Goal: Information Seeking & Learning: Find specific fact

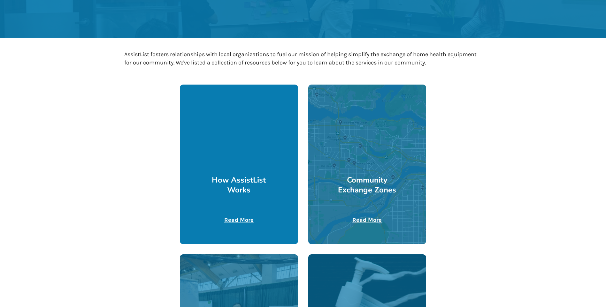
scroll to position [128, 0]
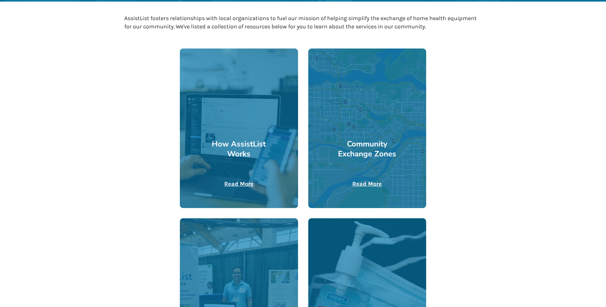
click at [234, 183] on u "Read More" at bounding box center [238, 184] width 29 height 7
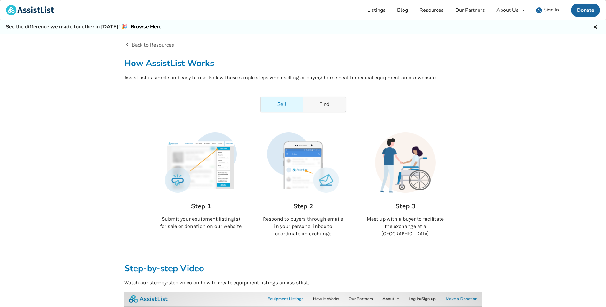
click at [321, 107] on link "Find" at bounding box center [324, 104] width 42 height 15
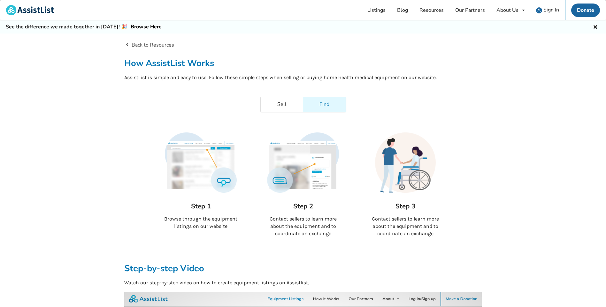
click at [140, 27] on link "Browse Here" at bounding box center [146, 26] width 31 height 7
click at [374, 9] on link "Listings" at bounding box center [377, 10] width 30 height 20
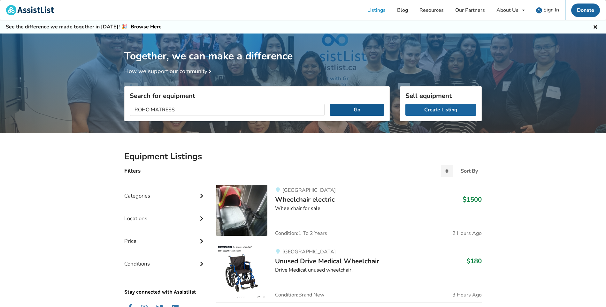
type input "ROHO MATRESS"
click at [353, 112] on button "Go" at bounding box center [357, 110] width 55 height 12
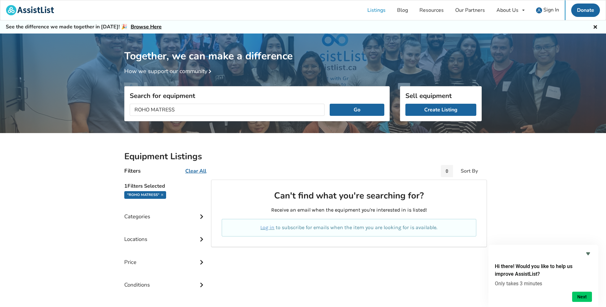
click at [202, 217] on icon at bounding box center [201, 215] width 6 height 5
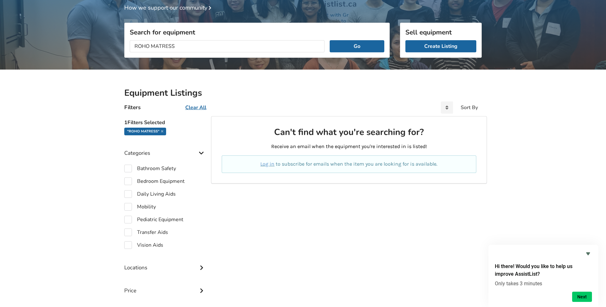
scroll to position [64, 0]
click at [128, 181] on label "Bedroom Equipment" at bounding box center [154, 181] width 60 height 8
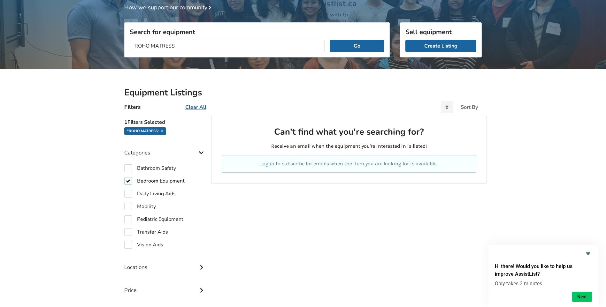
checkbox input "true"
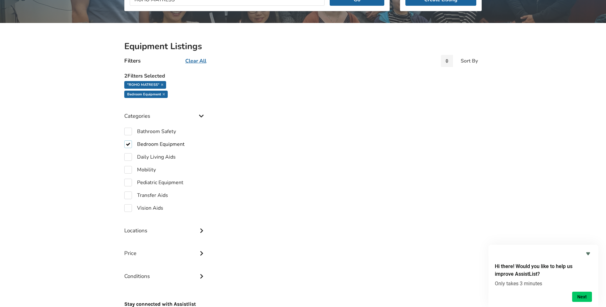
scroll to position [96, 0]
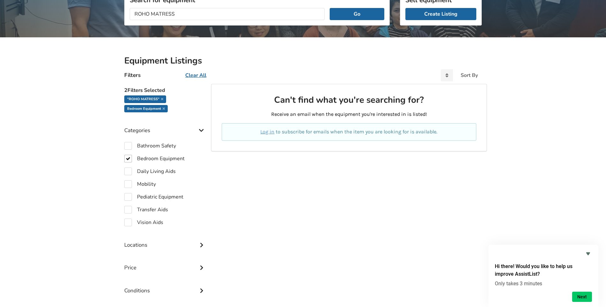
click at [202, 245] on icon at bounding box center [201, 244] width 6 height 5
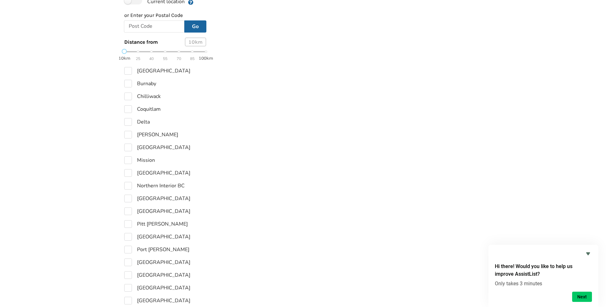
scroll to position [351, 0]
click at [129, 236] on label "[GEOGRAPHIC_DATA]" at bounding box center [157, 237] width 66 height 8
checkbox input "true"
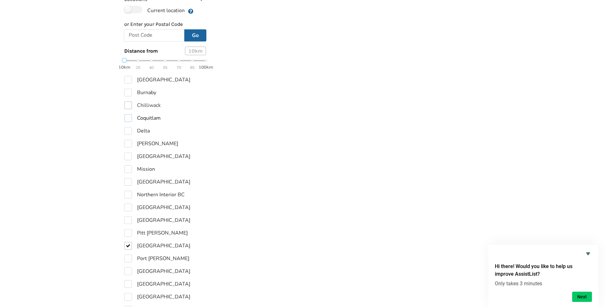
drag, startPoint x: 128, startPoint y: 109, endPoint x: 132, endPoint y: 99, distance: 11.1
click at [128, 114] on label "Coquitlam" at bounding box center [142, 118] width 36 height 8
checkbox input "true"
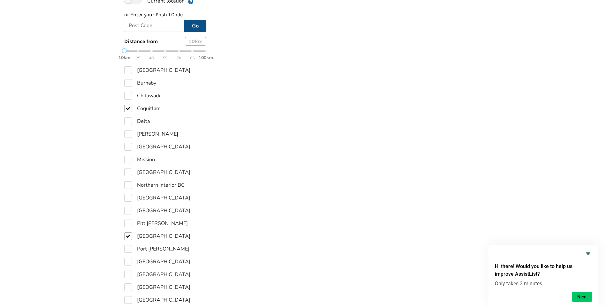
click at [191, 28] on button "Go" at bounding box center [195, 26] width 22 height 12
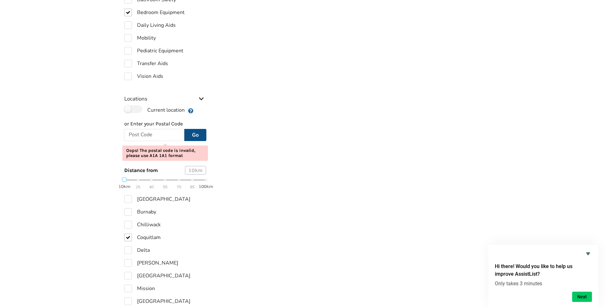
scroll to position [233, 0]
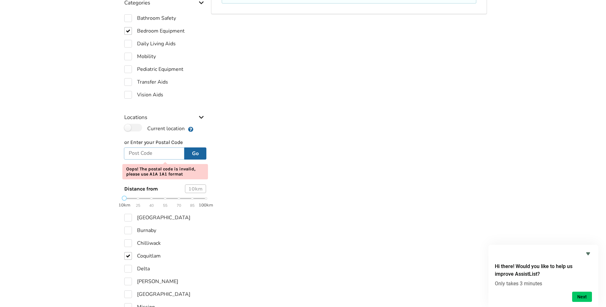
click at [156, 154] on input "text" at bounding box center [154, 154] width 60 height 12
type input "V3B7P1"
click at [184, 148] on button "Go" at bounding box center [195, 154] width 22 height 12
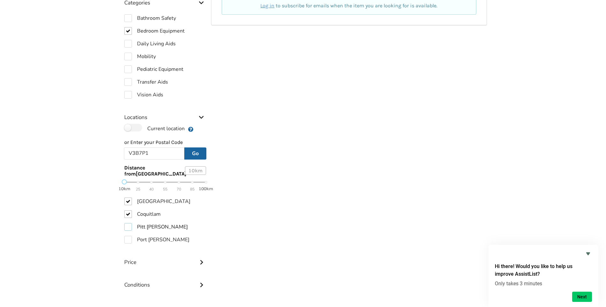
click at [128, 225] on label "Pitt [PERSON_NAME]" at bounding box center [156, 227] width 64 height 8
checkbox input "true"
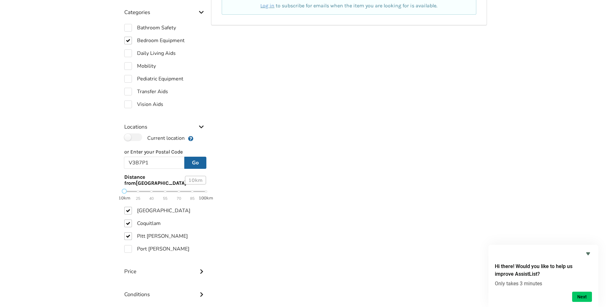
click at [124, 238] on div "5 Filters Selected "ROHO MATRESS" Bedroom Equipment [GEOGRAPHIC_DATA] Coquitlam…" at bounding box center [165, 147] width 92 height 400
click at [128, 245] on label "Port [PERSON_NAME]" at bounding box center [156, 249] width 65 height 8
checkbox input "true"
click at [198, 176] on div "10 km" at bounding box center [195, 180] width 21 height 9
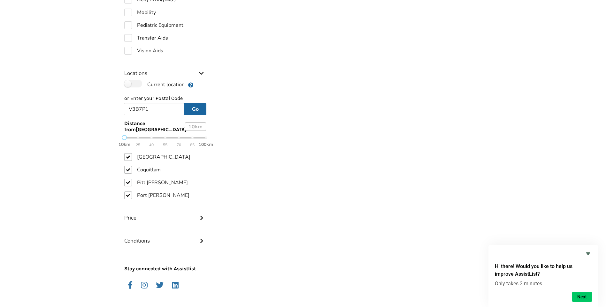
scroll to position [307, 0]
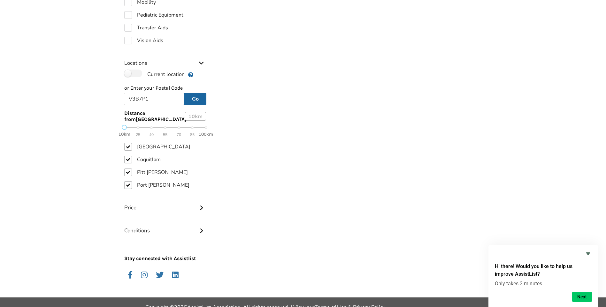
click at [202, 205] on icon at bounding box center [201, 207] width 6 height 5
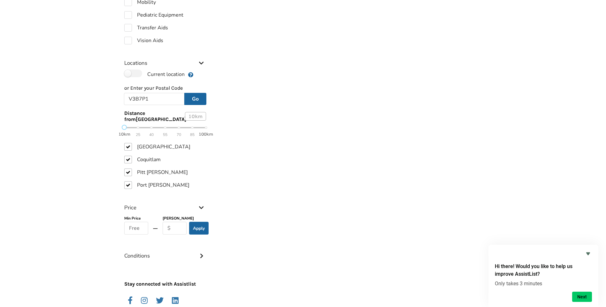
click at [203, 205] on icon at bounding box center [201, 207] width 6 height 5
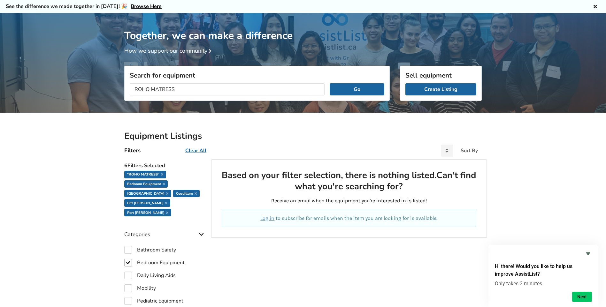
scroll to position [19, 0]
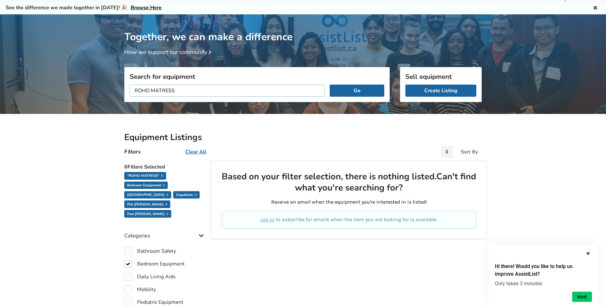
click at [187, 90] on input "ROHO MATRESS" at bounding box center [227, 91] width 195 height 12
type input "ROHO MATTRESS"
click at [362, 93] on button "Go" at bounding box center [357, 91] width 55 height 12
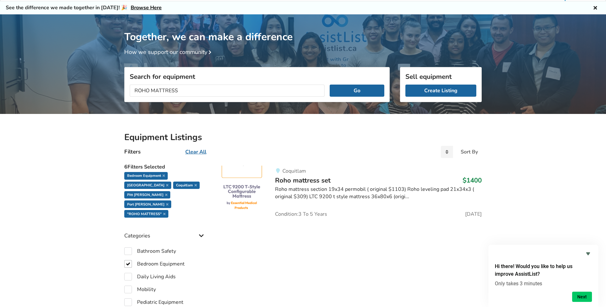
click at [403, 197] on div "Roho mattress section 19x34 permobil ( original $1103) Roho leveling pad 21x34x…" at bounding box center [378, 193] width 207 height 15
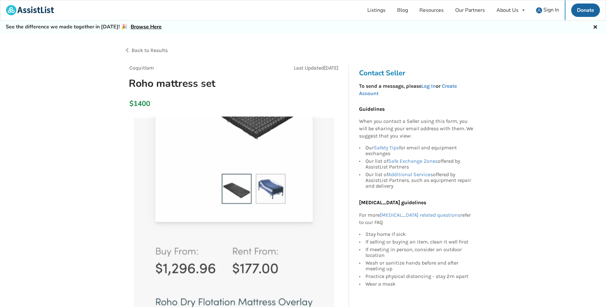
click at [236, 196] on img at bounding box center [234, 217] width 200 height 200
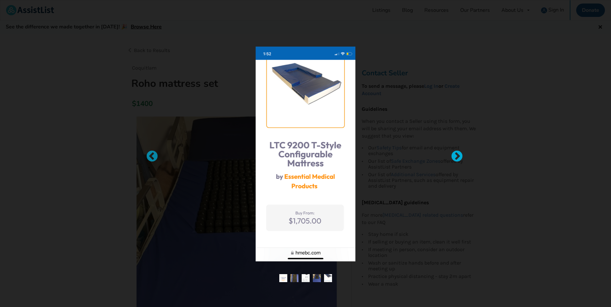
click at [456, 154] on div at bounding box center [454, 153] width 6 height 6
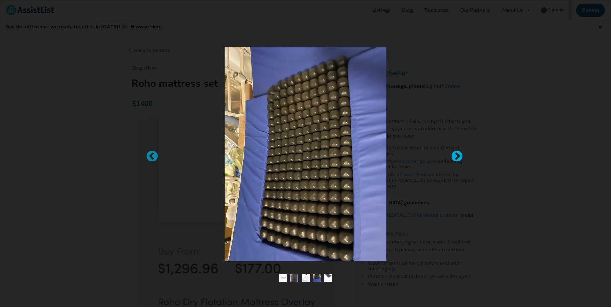
click at [453, 155] on div at bounding box center [454, 153] width 6 height 6
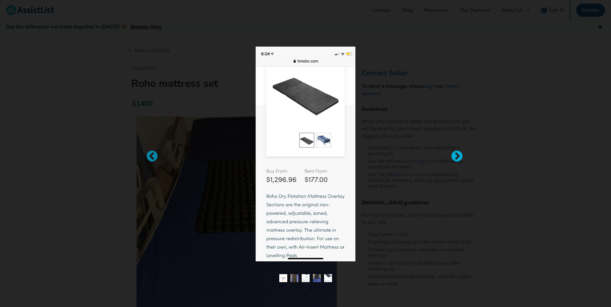
click at [457, 154] on div at bounding box center [454, 153] width 6 height 6
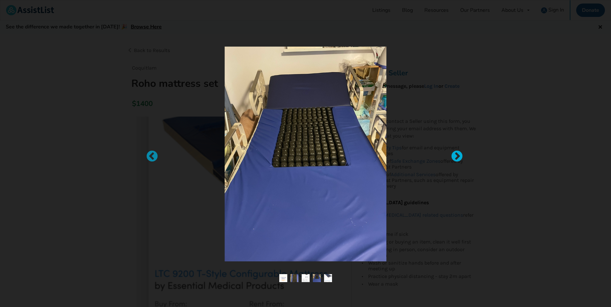
click at [457, 154] on div at bounding box center [454, 153] width 6 height 6
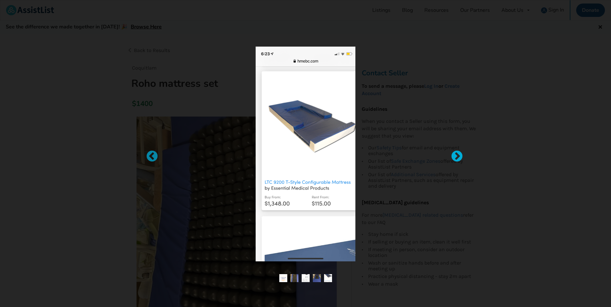
click at [457, 154] on div at bounding box center [454, 153] width 6 height 6
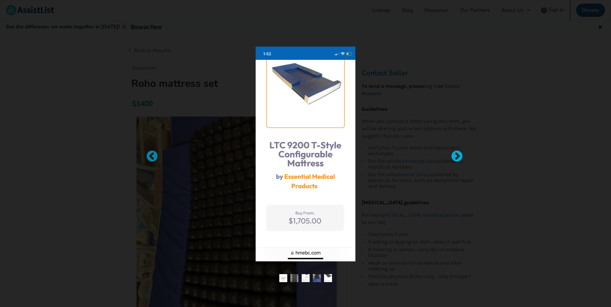
click at [457, 154] on div at bounding box center [454, 153] width 6 height 6
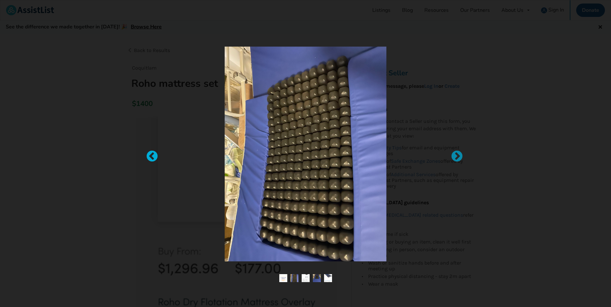
click at [152, 154] on div at bounding box center [149, 153] width 6 height 6
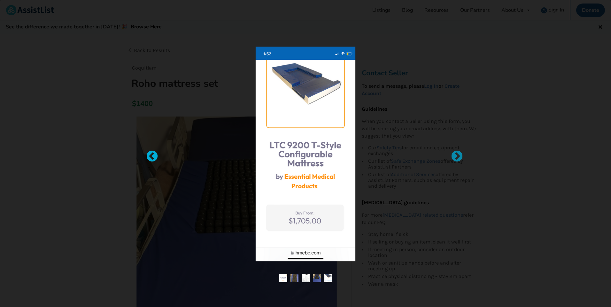
click at [152, 153] on div at bounding box center [149, 153] width 6 height 6
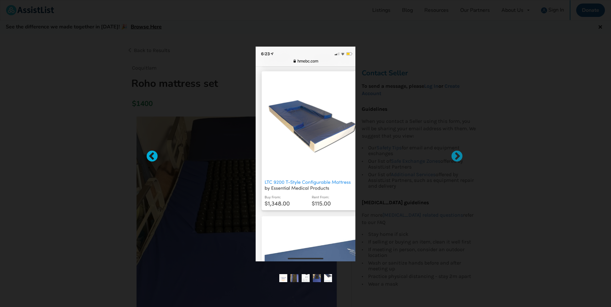
click at [152, 153] on div at bounding box center [149, 153] width 6 height 6
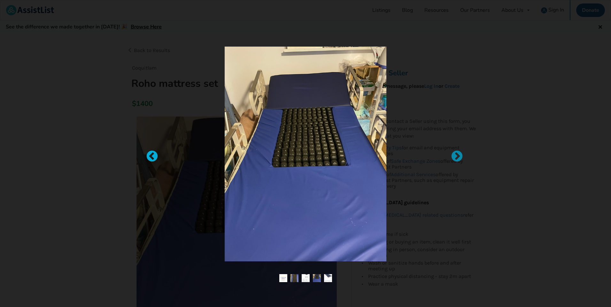
click at [152, 153] on div at bounding box center [149, 153] width 6 height 6
